Goal: Task Accomplishment & Management: Use online tool/utility

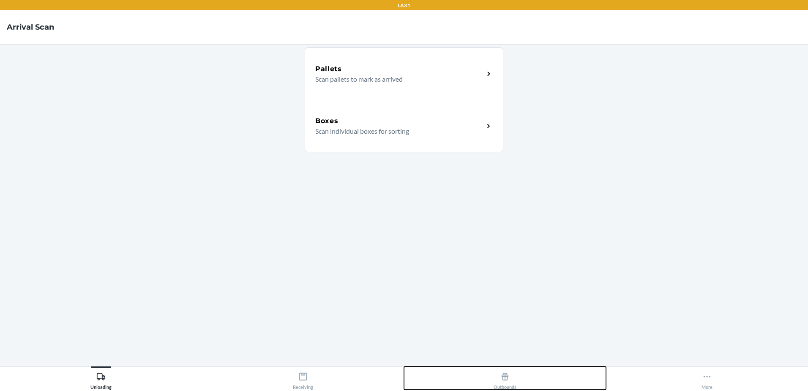
click at [474, 371] on button "Outbounds" at bounding box center [505, 377] width 202 height 23
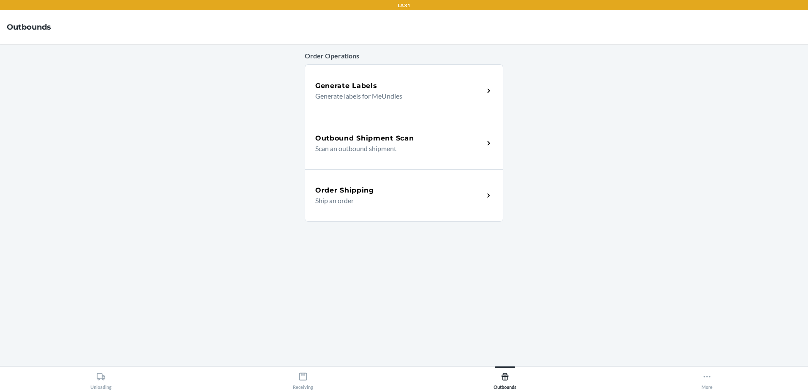
click at [258, 244] on main "Order Operations Generate Labels Generate labels for MeUndies Outbound Shipment…" at bounding box center [404, 205] width 808 height 322
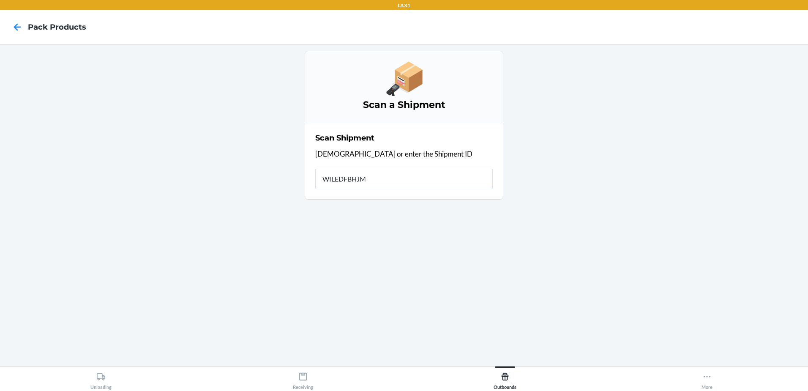
type input "WILEDFBHJMP"
click at [14, 32] on icon at bounding box center [17, 27] width 14 height 14
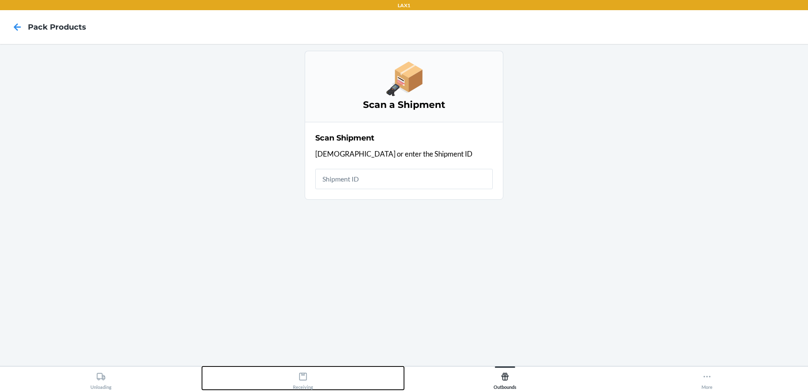
click at [301, 382] on div "Receiving" at bounding box center [303, 378] width 20 height 21
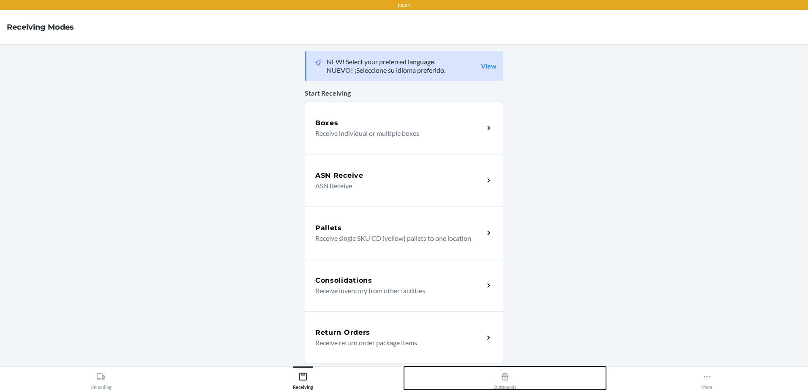
click at [490, 378] on button "Outbounds" at bounding box center [505, 377] width 202 height 23
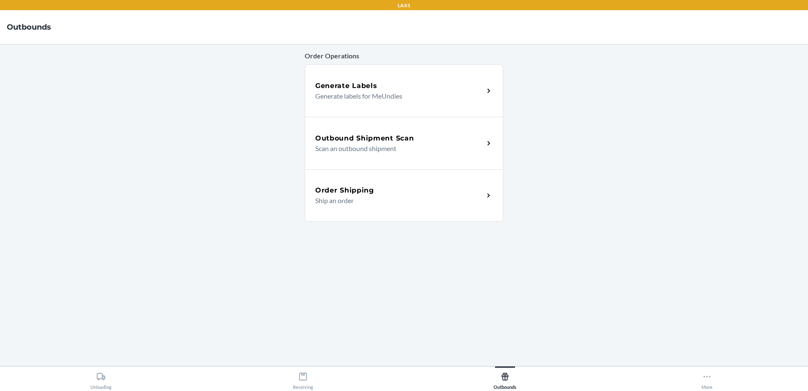
click at [388, 146] on p "Scan an outbound shipment" at bounding box center [396, 148] width 162 height 10
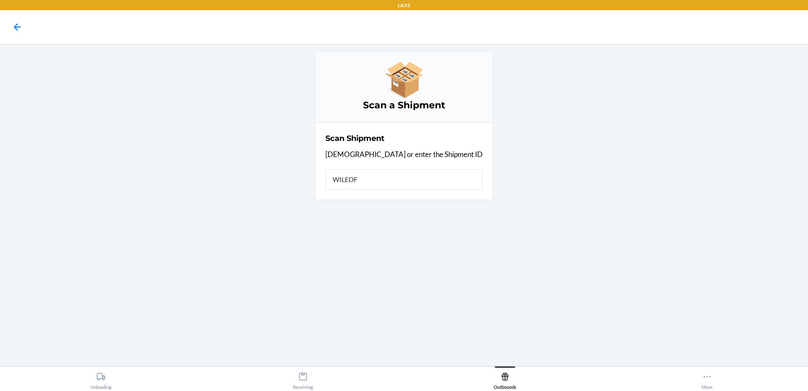
type input "WILEDFB"
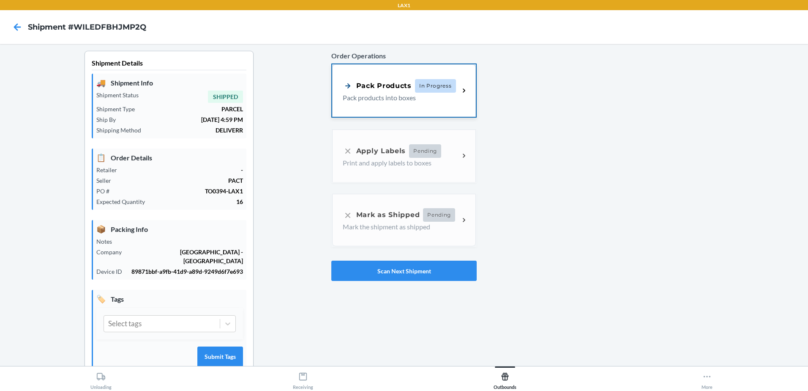
click at [397, 96] on p "Pack products into boxes" at bounding box center [398, 98] width 110 height 10
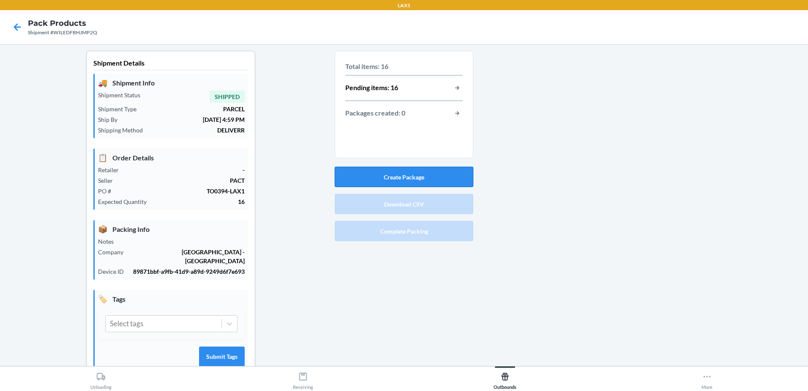
click at [387, 172] on button "Create Package" at bounding box center [404, 177] width 139 height 20
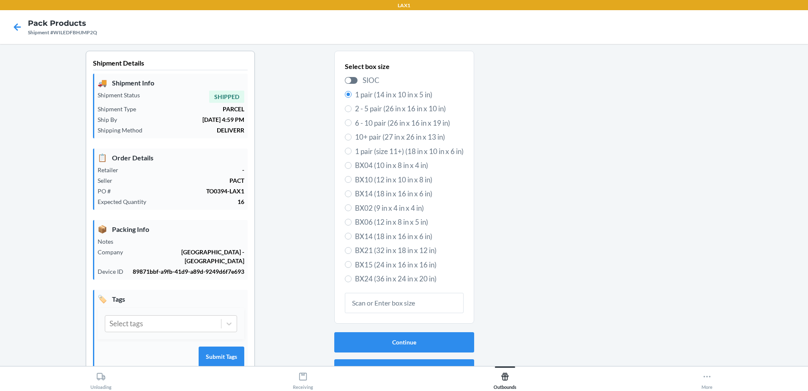
click at [365, 178] on span "BX10 (12 in x 10 in x 8 in)" at bounding box center [409, 179] width 109 height 11
click at [352, 178] on input "BX10 (12 in x 10 in x 8 in)" at bounding box center [348, 179] width 7 height 7
radio input "true"
radio input "false"
click at [408, 337] on button "Continue" at bounding box center [404, 342] width 140 height 20
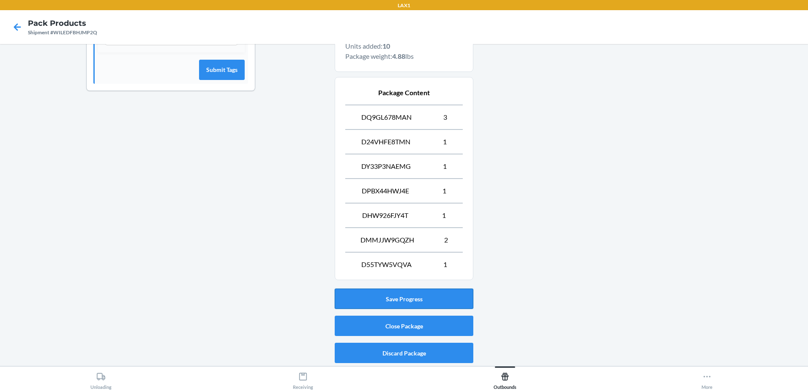
scroll to position [287, 0]
click at [423, 321] on button "Close Package" at bounding box center [404, 325] width 139 height 20
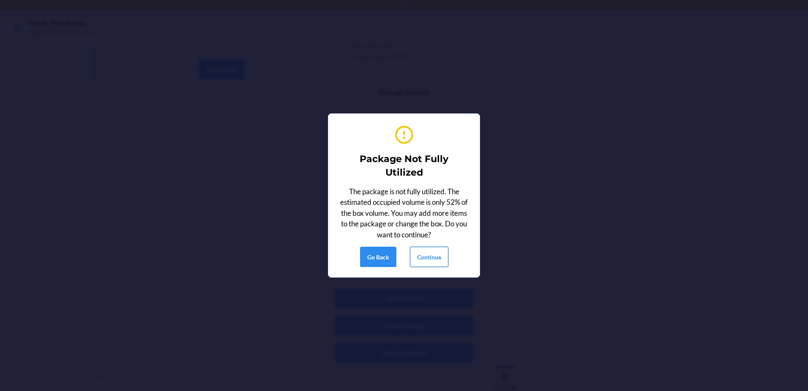
click at [435, 255] on button "Continue" at bounding box center [429, 256] width 38 height 20
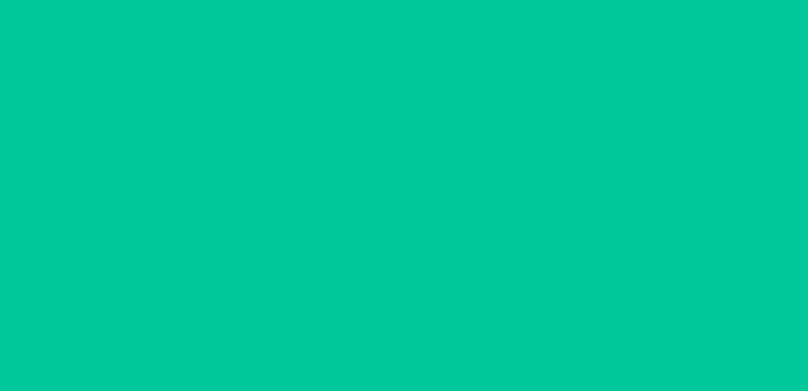
scroll to position [16, 0]
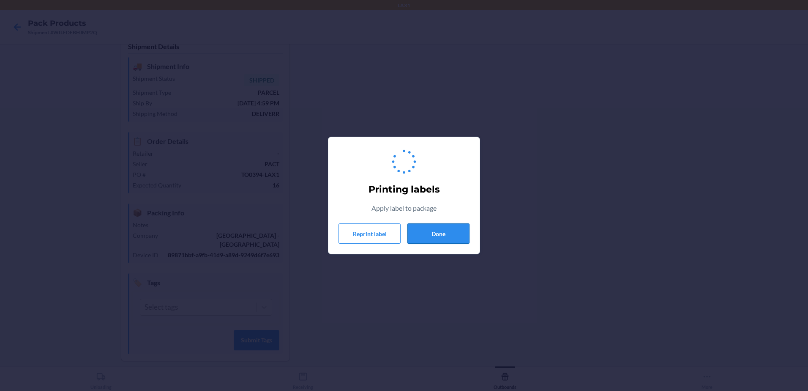
click at [436, 232] on button "Done" at bounding box center [439, 233] width 62 height 20
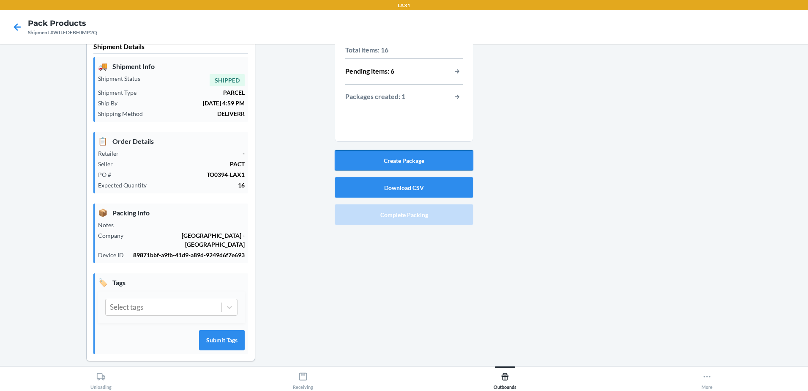
scroll to position [0, 0]
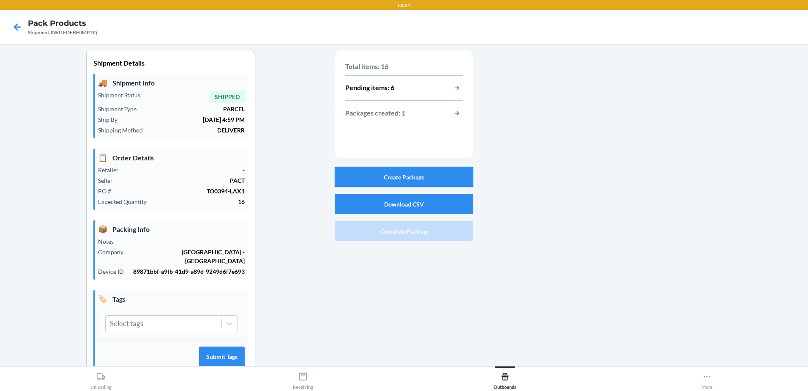
click at [437, 169] on button "Create Package" at bounding box center [404, 177] width 139 height 20
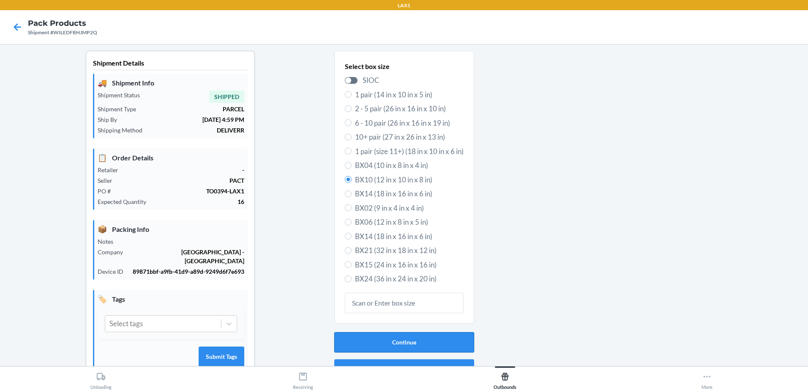
click at [428, 335] on button "Continue" at bounding box center [404, 342] width 140 height 20
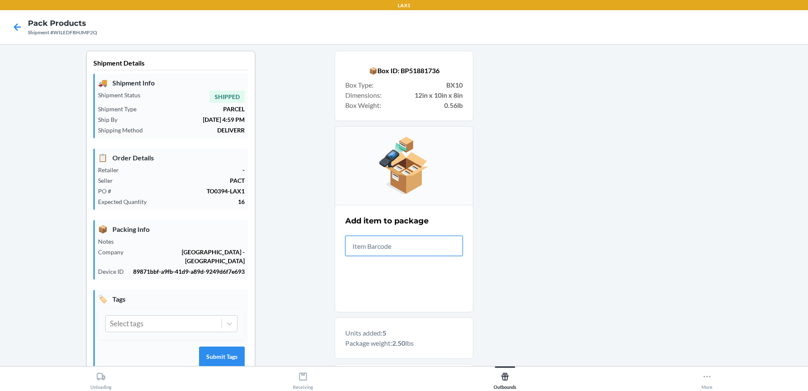
scroll to position [189, 0]
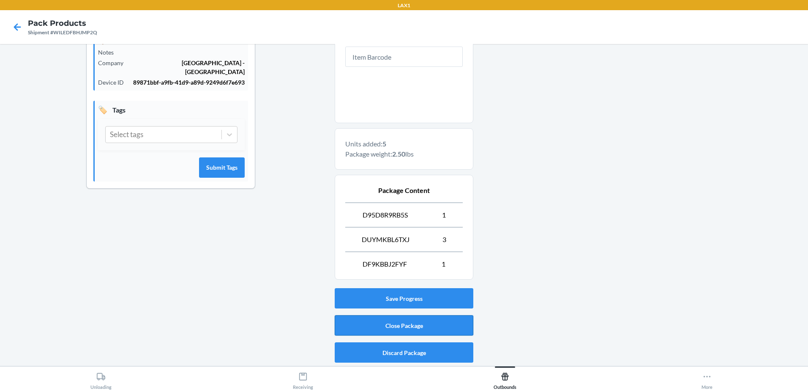
click at [395, 330] on button "Close Package" at bounding box center [404, 325] width 139 height 20
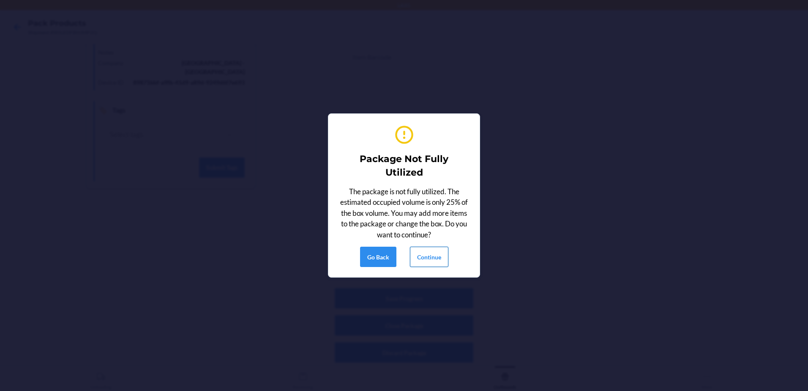
click at [443, 260] on button "Continue" at bounding box center [429, 256] width 38 height 20
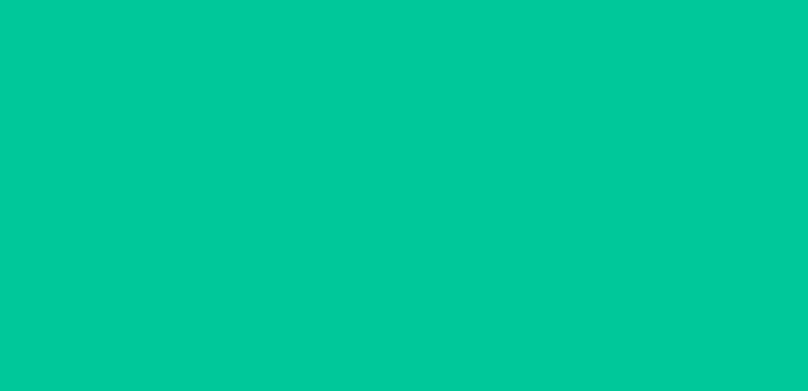
scroll to position [16, 0]
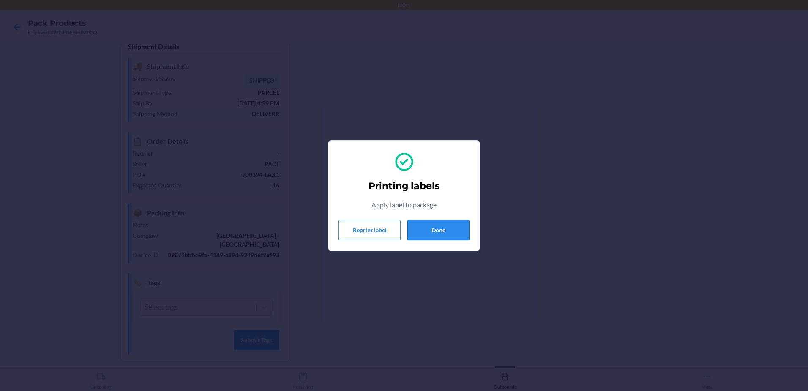
click at [459, 228] on button "Done" at bounding box center [439, 230] width 62 height 20
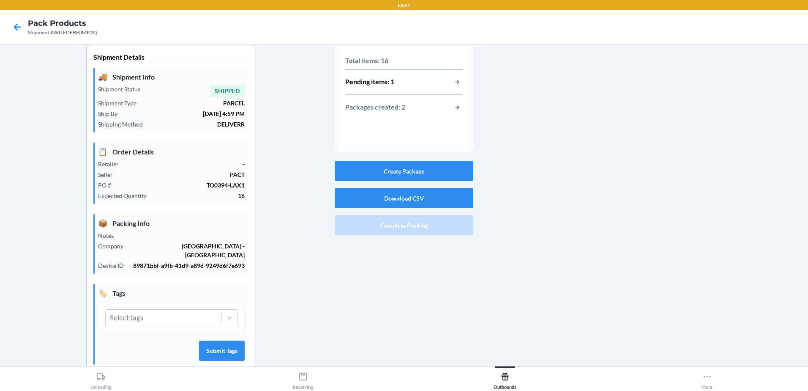
scroll to position [0, 0]
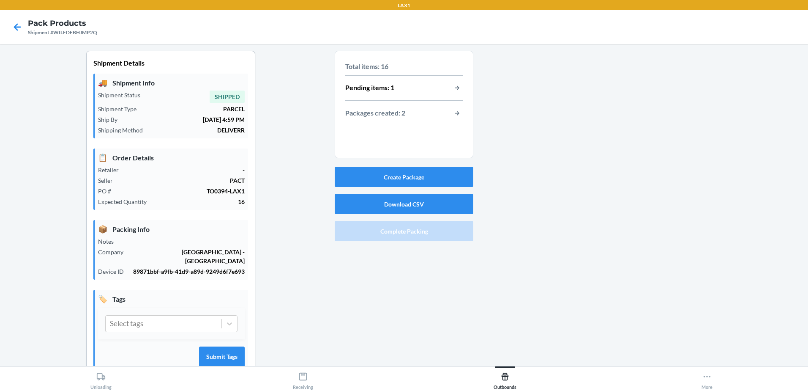
click at [403, 88] on div "Pending items: 1" at bounding box center [404, 87] width 118 height 11
click at [452, 88] on button "button-view-pending-items" at bounding box center [457, 87] width 11 height 11
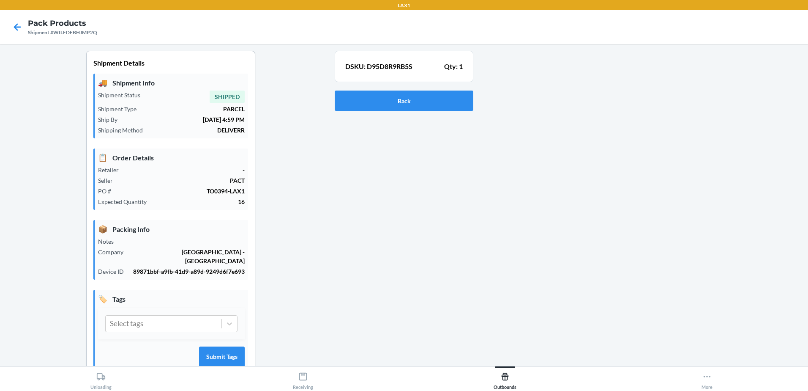
click at [385, 64] on p "DSKU: D95D8R9RB5S" at bounding box center [378, 66] width 67 height 10
copy p "D95D8R9RB5S"
click at [389, 99] on button "Back" at bounding box center [404, 100] width 139 height 20
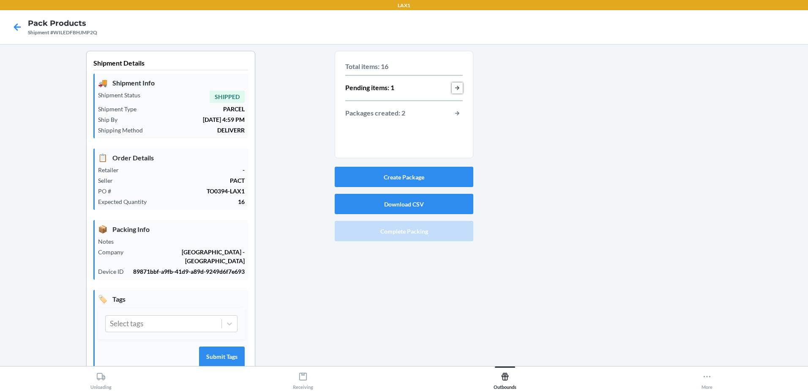
click at [452, 90] on button "button-view-pending-items" at bounding box center [457, 87] width 11 height 11
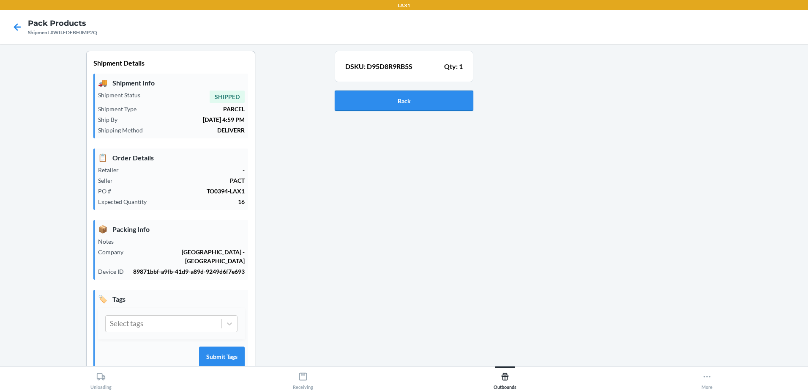
click at [376, 111] on div "Back" at bounding box center [404, 100] width 139 height 27
click at [380, 103] on button "Back" at bounding box center [404, 100] width 139 height 20
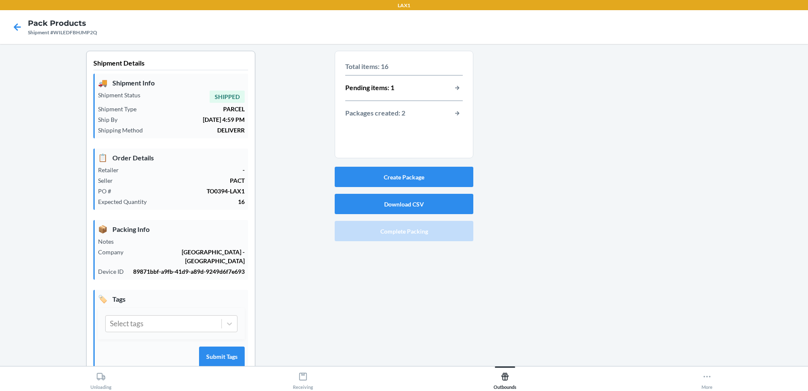
click at [382, 68] on p "Total items: 16" at bounding box center [404, 66] width 118 height 10
click at [455, 114] on button "button-view-packages-created" at bounding box center [457, 113] width 11 height 11
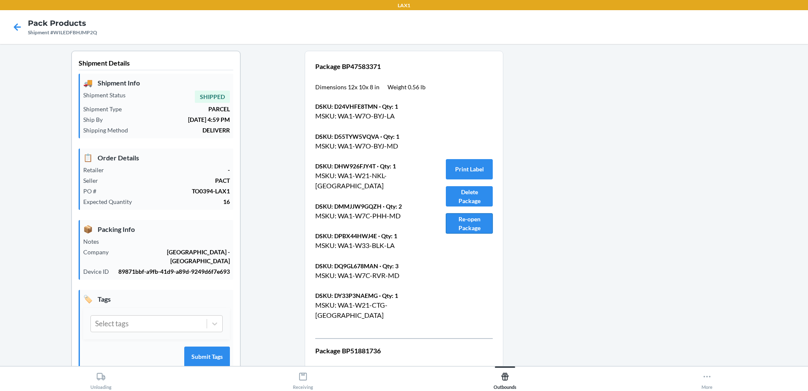
click at [474, 219] on button "Re-open Package" at bounding box center [469, 223] width 47 height 20
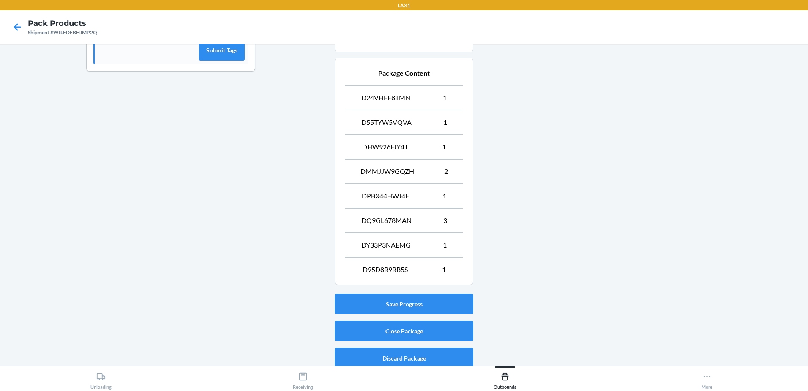
scroll to position [312, 0]
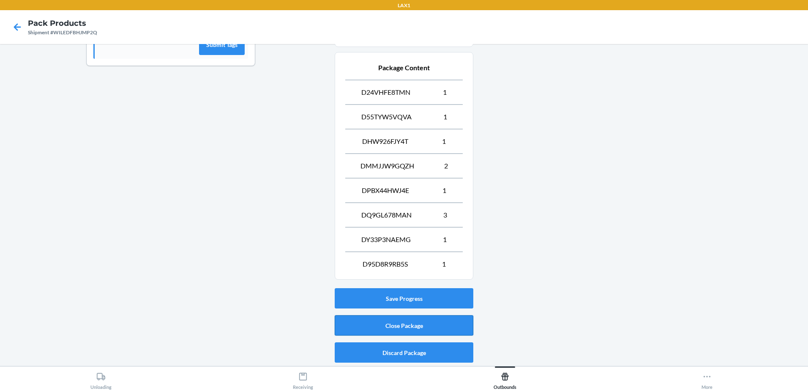
click at [391, 326] on button "Close Package" at bounding box center [404, 325] width 139 height 20
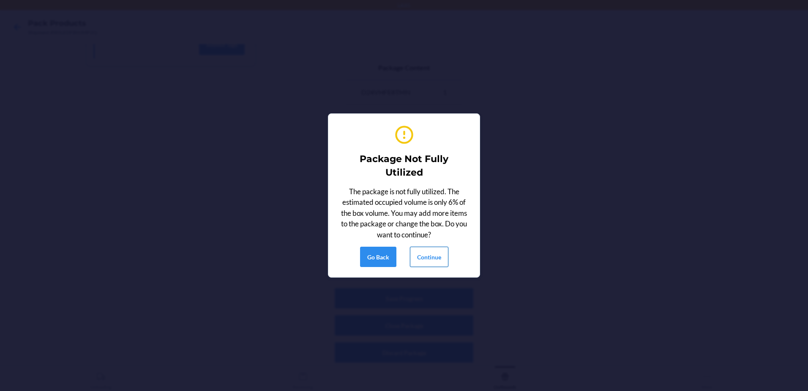
click at [439, 257] on button "Continue" at bounding box center [429, 256] width 38 height 20
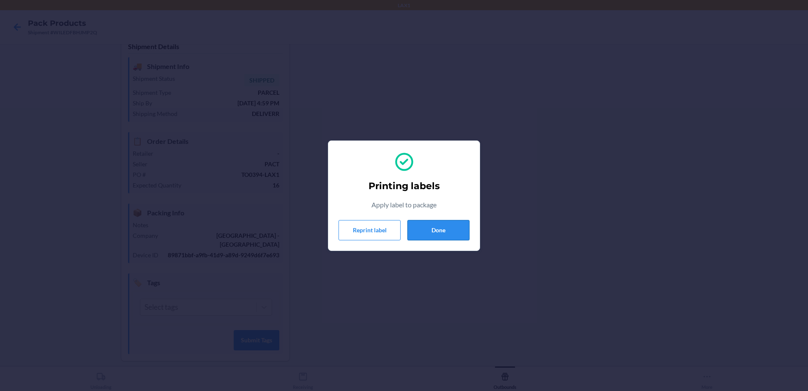
click at [447, 232] on button "Done" at bounding box center [439, 230] width 62 height 20
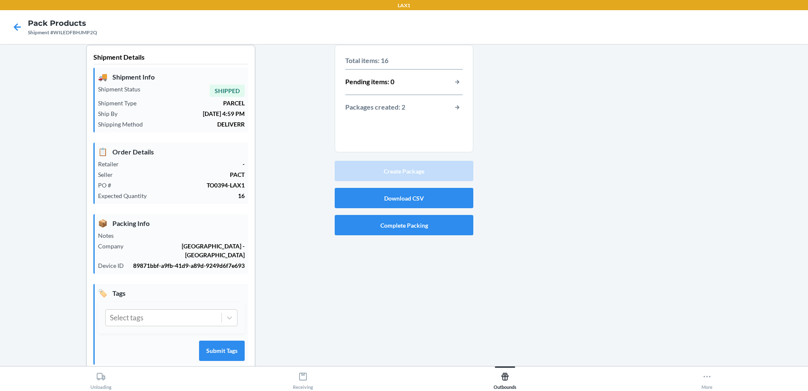
scroll to position [0, 0]
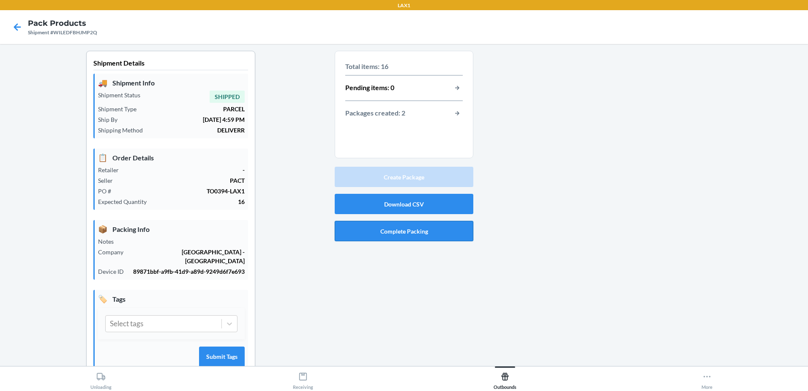
click at [416, 228] on button "Complete Packing" at bounding box center [404, 231] width 139 height 20
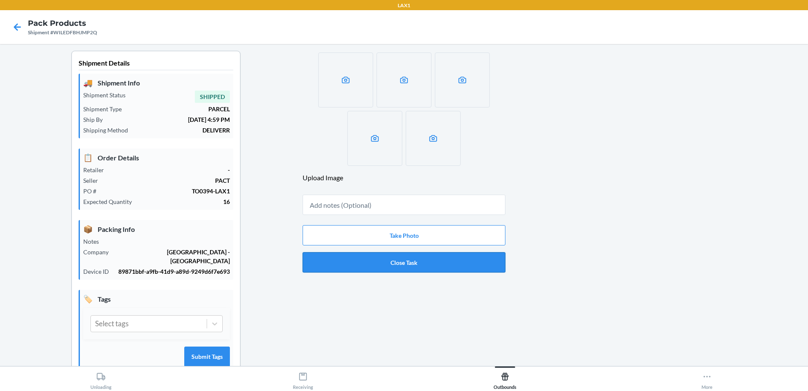
click at [411, 263] on button "Close Task" at bounding box center [404, 262] width 203 height 20
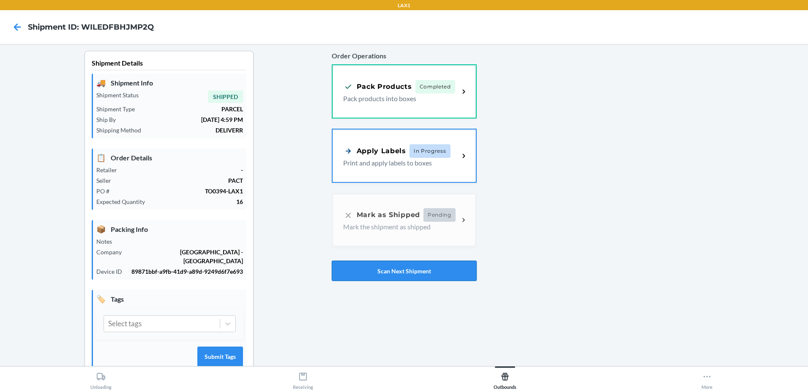
click at [428, 271] on button "Scan Next Shipment" at bounding box center [404, 270] width 145 height 20
